Goal: Navigation & Orientation: Find specific page/section

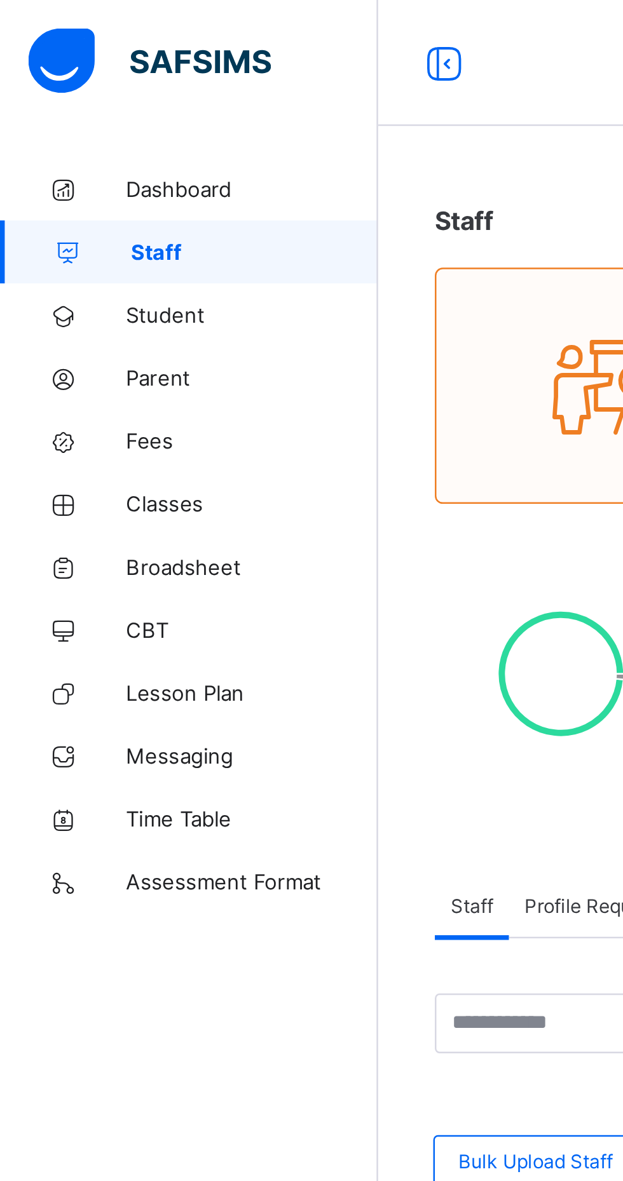
click at [63, 133] on link "Student" at bounding box center [76, 126] width 153 height 25
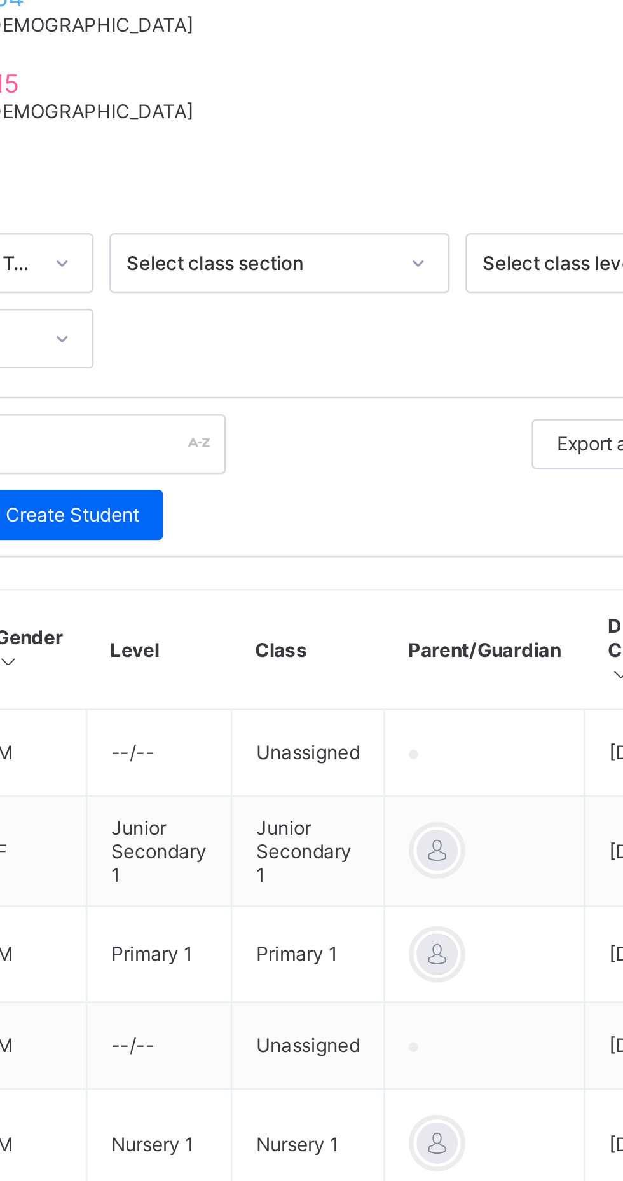
click at [458, 151] on span "Resume" at bounding box center [460, 147] width 29 height 10
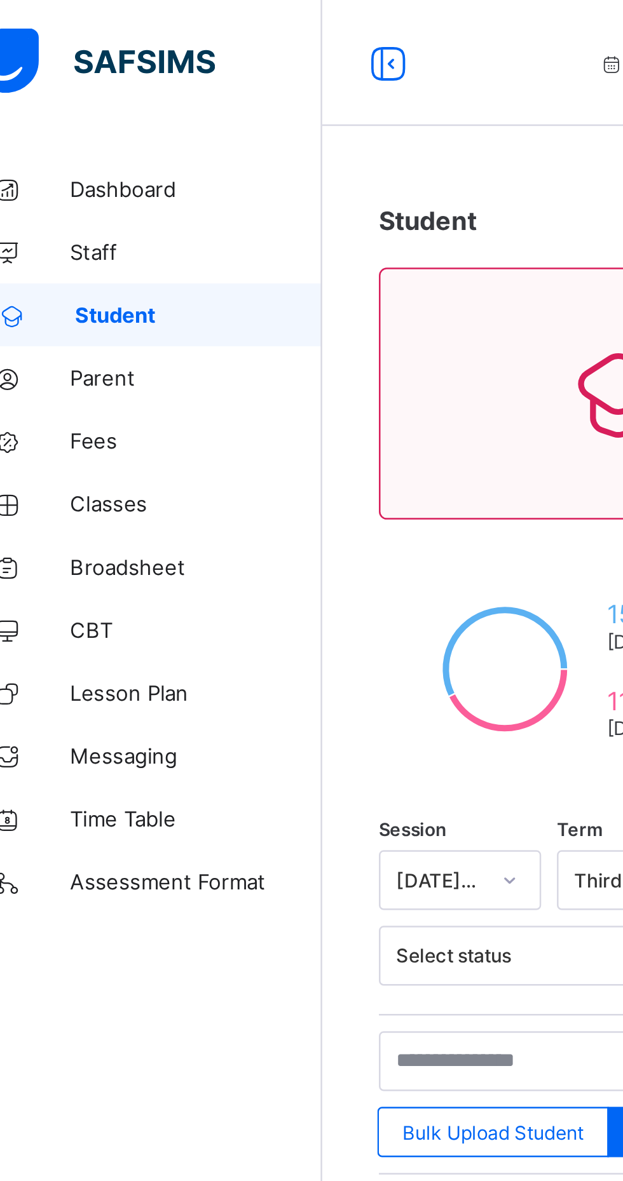
click at [77, 205] on span "Classes" at bounding box center [102, 203] width 102 height 10
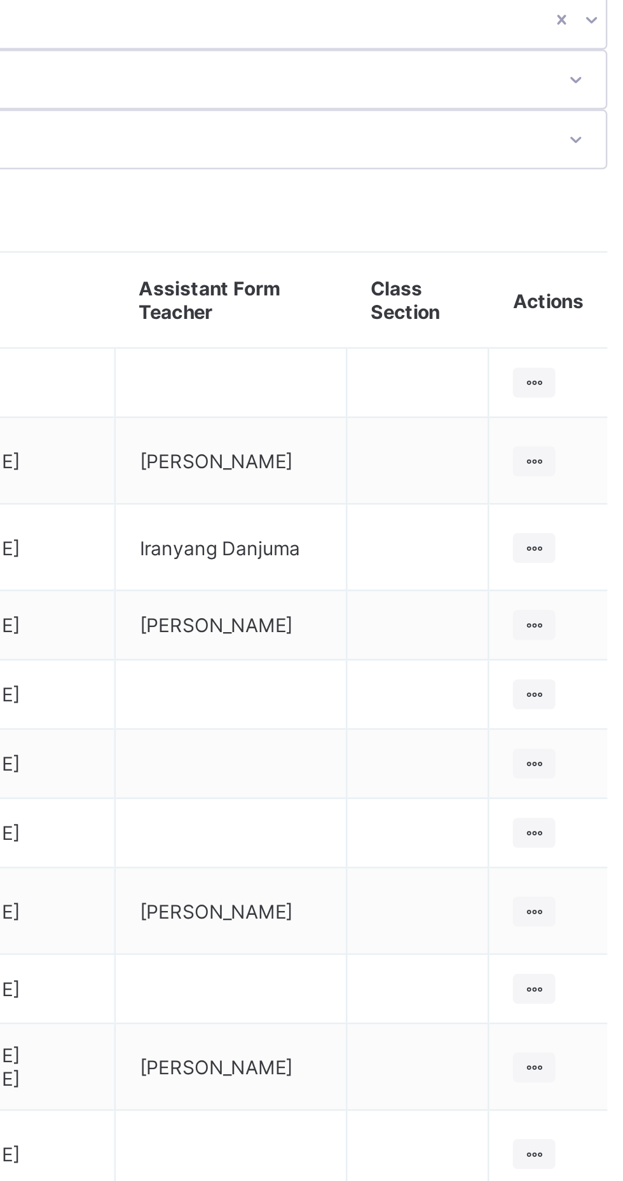
click at [0, 0] on ul "View Class Assign form Teacher" at bounding box center [0, 0] width 0 height 0
click at [0, 0] on div "View Class" at bounding box center [0, 0] width 0 height 0
